Goal: Register for event/course

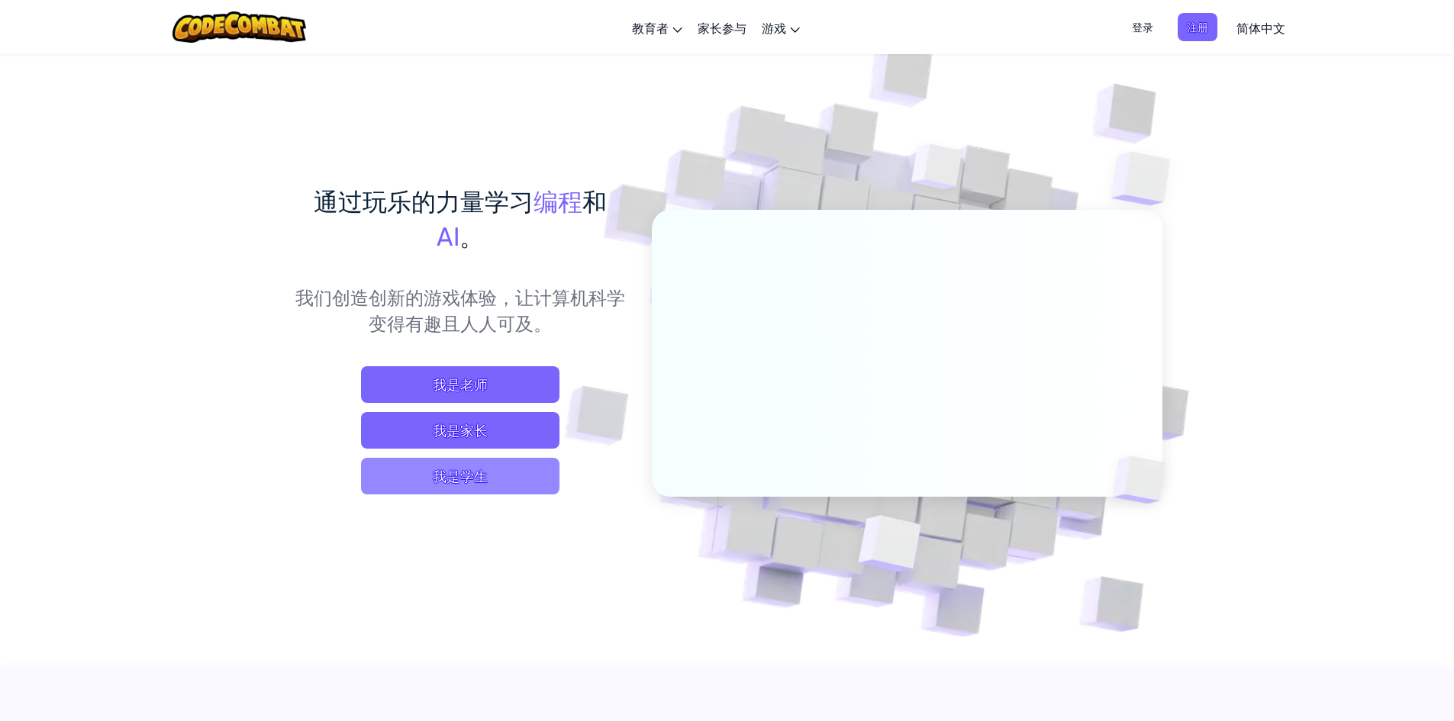
click at [497, 481] on span "我是学生" at bounding box center [460, 476] width 198 height 37
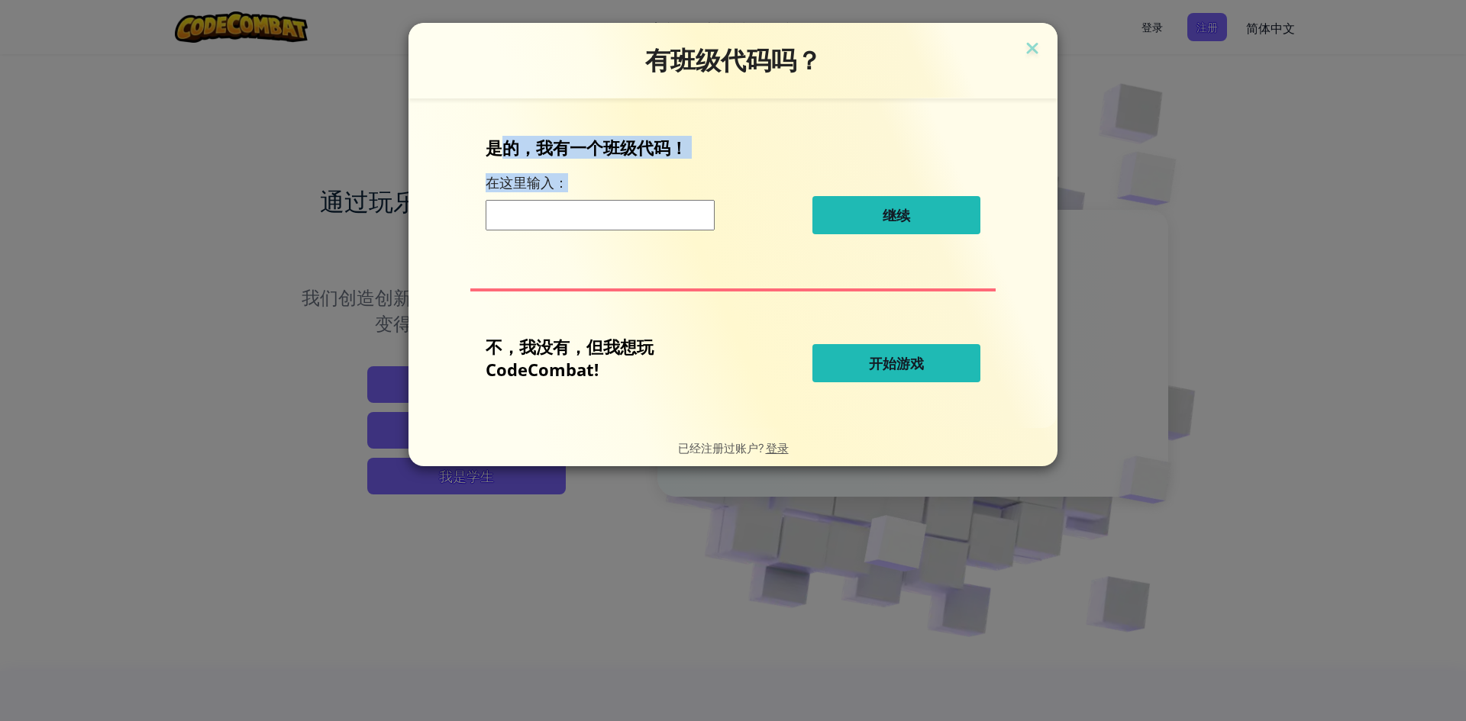
drag, startPoint x: 526, startPoint y: 156, endPoint x: 698, endPoint y: 169, distance: 172.2
click at [696, 169] on div "是的，我有一个班级代码！ 在这里输入： 继续" at bounding box center [732, 191] width 495 height 110
click at [698, 169] on div "是的，我有一个班级代码！ 在这里输入： 继续" at bounding box center [732, 191] width 495 height 110
click at [880, 371] on span "开始游戏" at bounding box center [896, 363] width 55 height 18
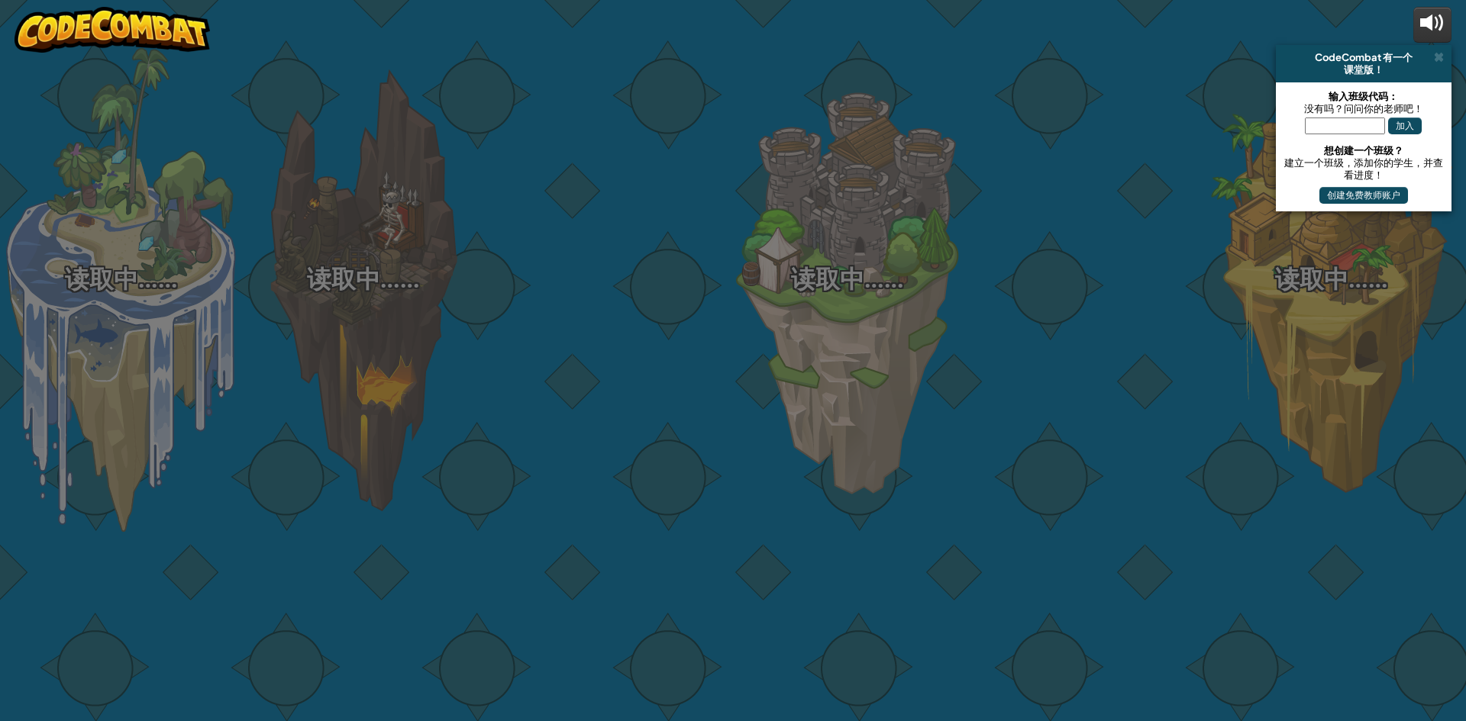
select select "zh-[PERSON_NAME]"
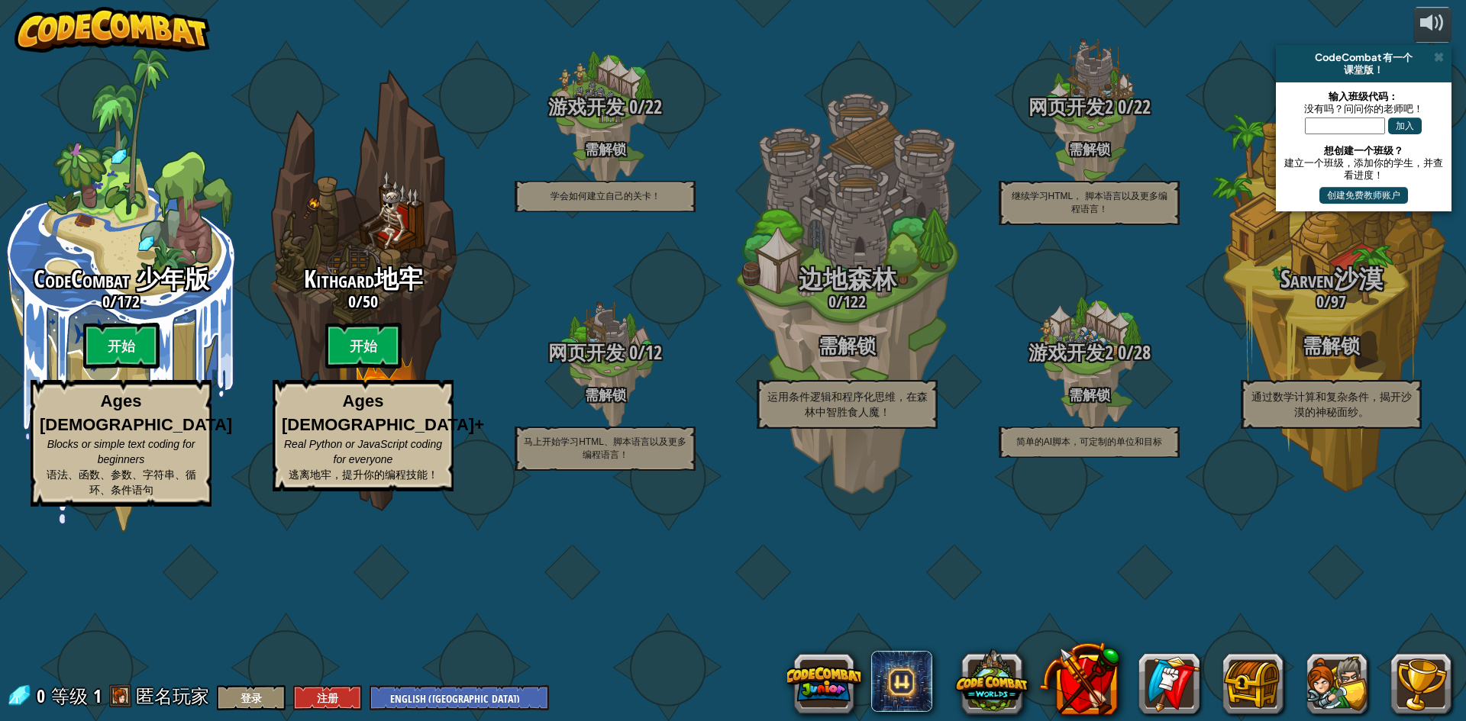
click at [1439, 64] on div "课堂版！" at bounding box center [1363, 69] width 163 height 12
